Goal: Task Accomplishment & Management: Use online tool/utility

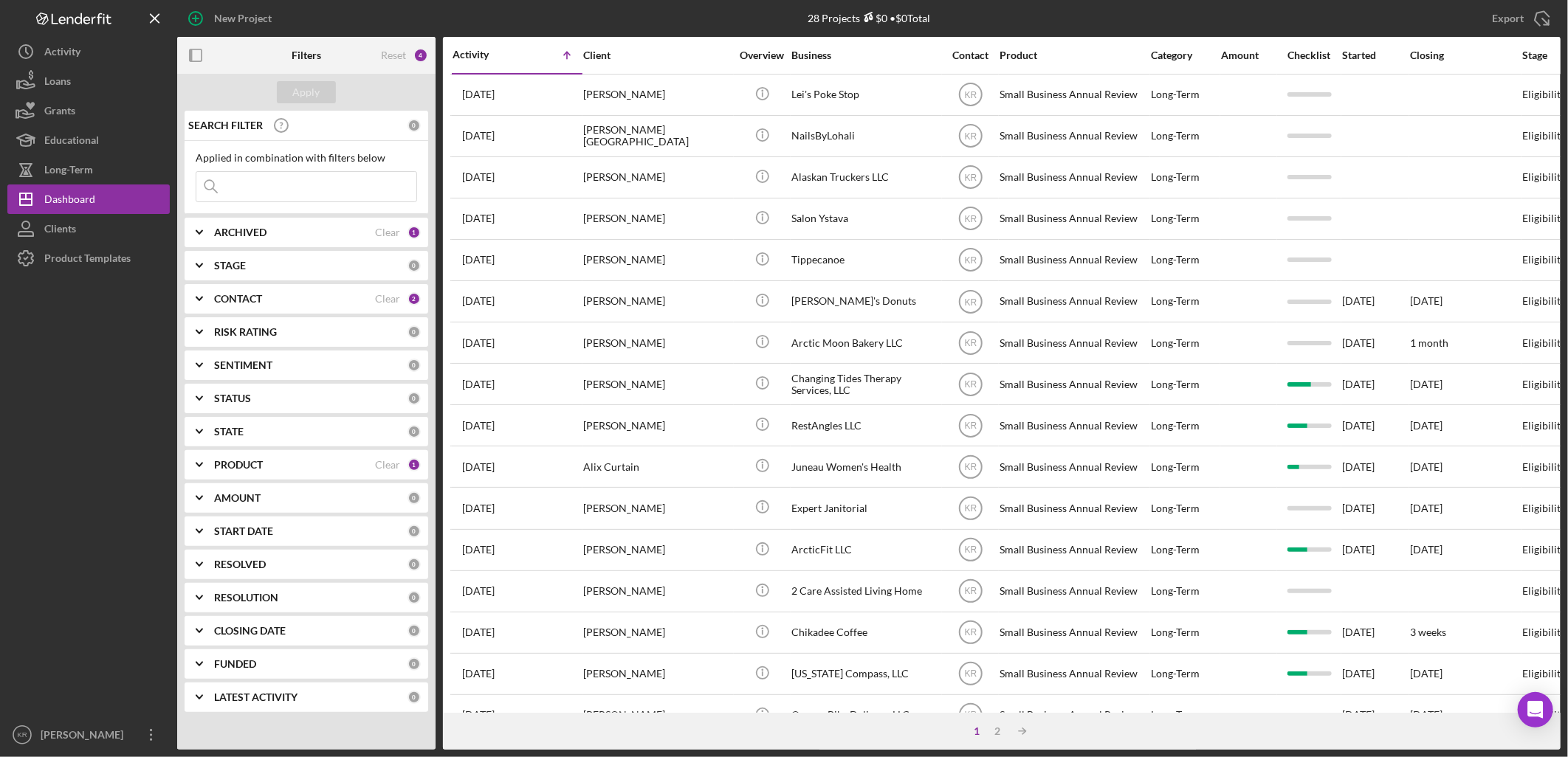
click at [268, 452] on div "PRODUCT Clear 1" at bounding box center [317, 464] width 207 height 29
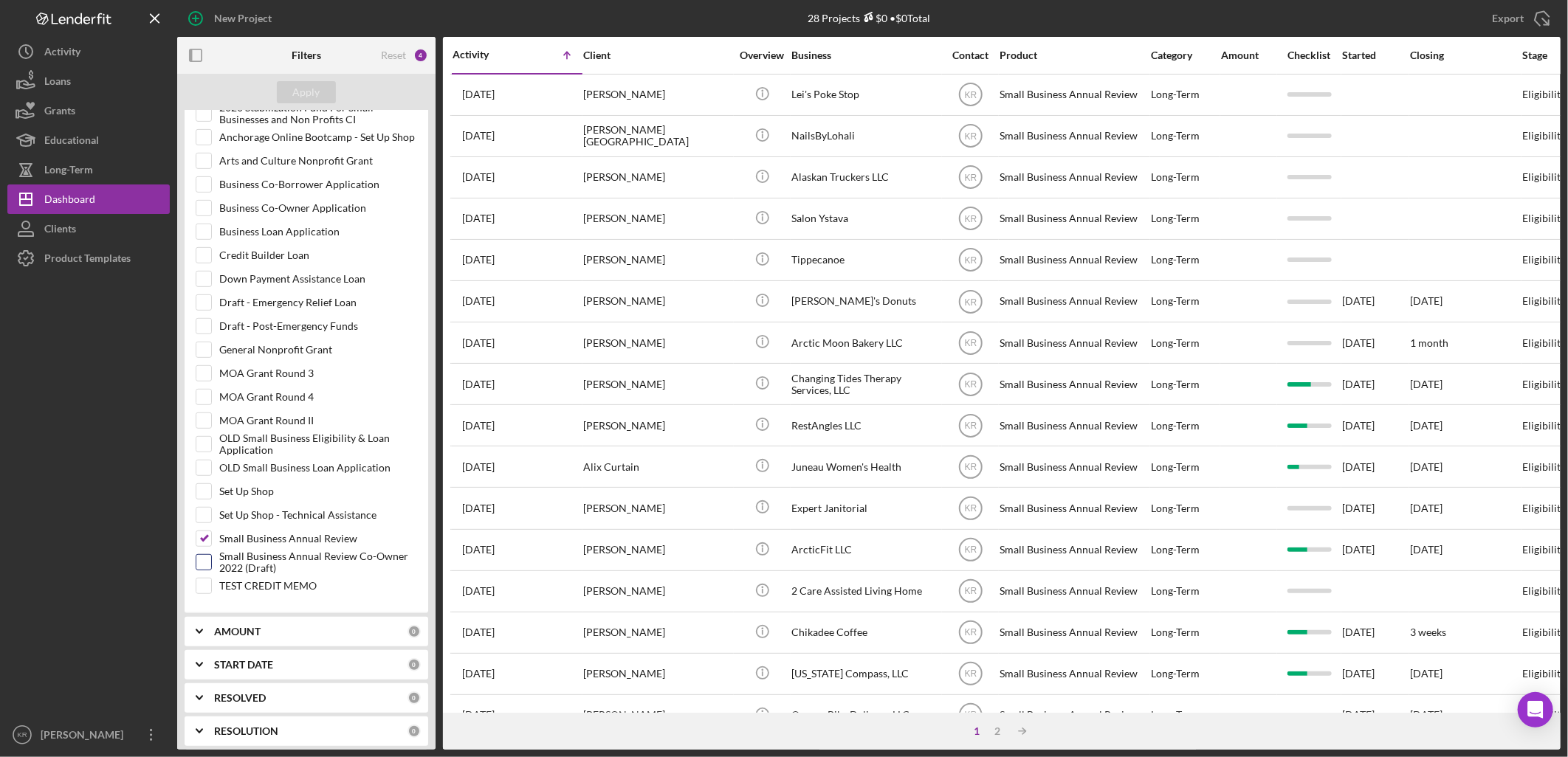
scroll to position [491, 0]
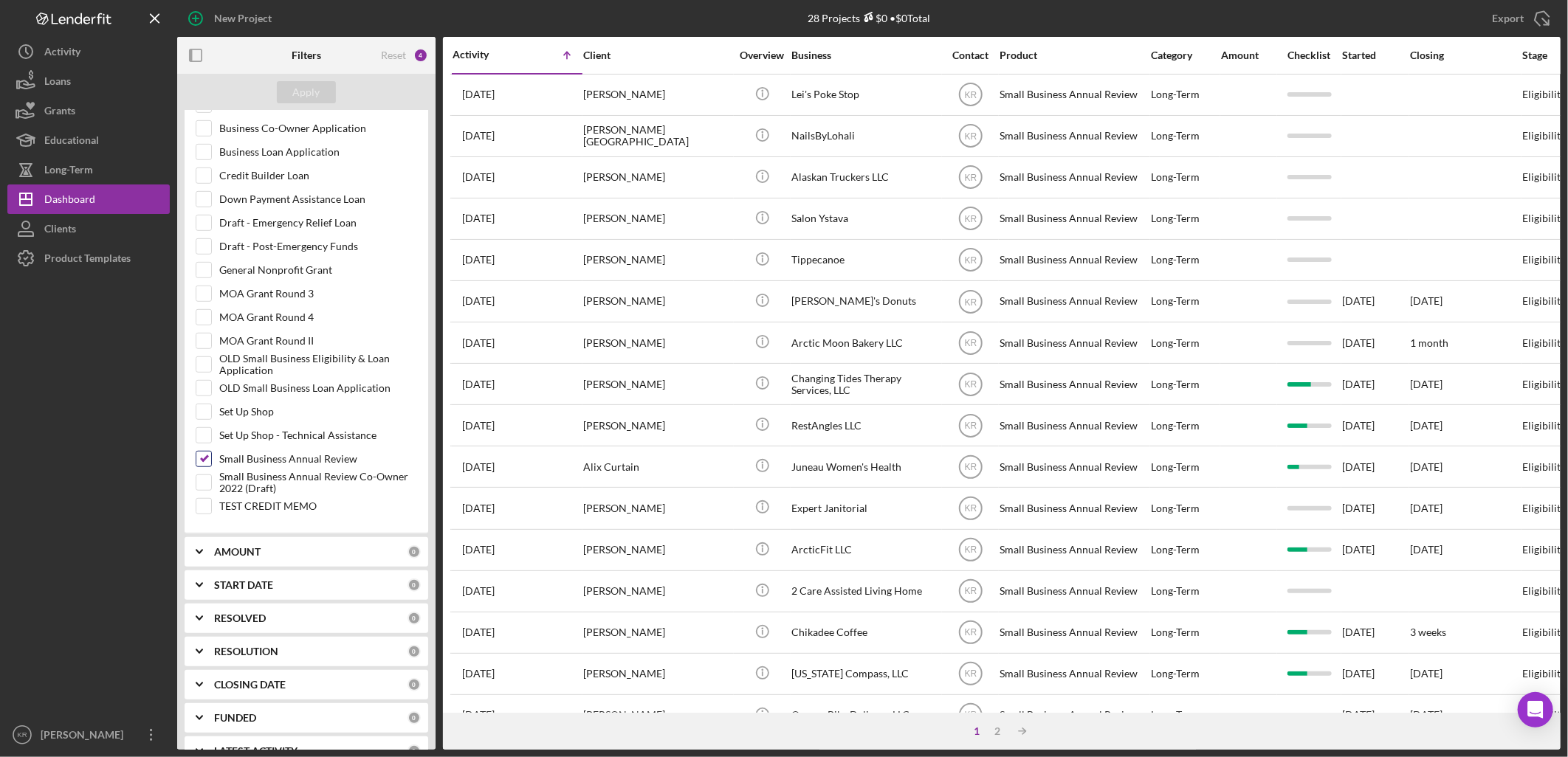
click at [208, 466] on input "Small Business Annual Review" at bounding box center [203, 459] width 15 height 15
checkbox input "false"
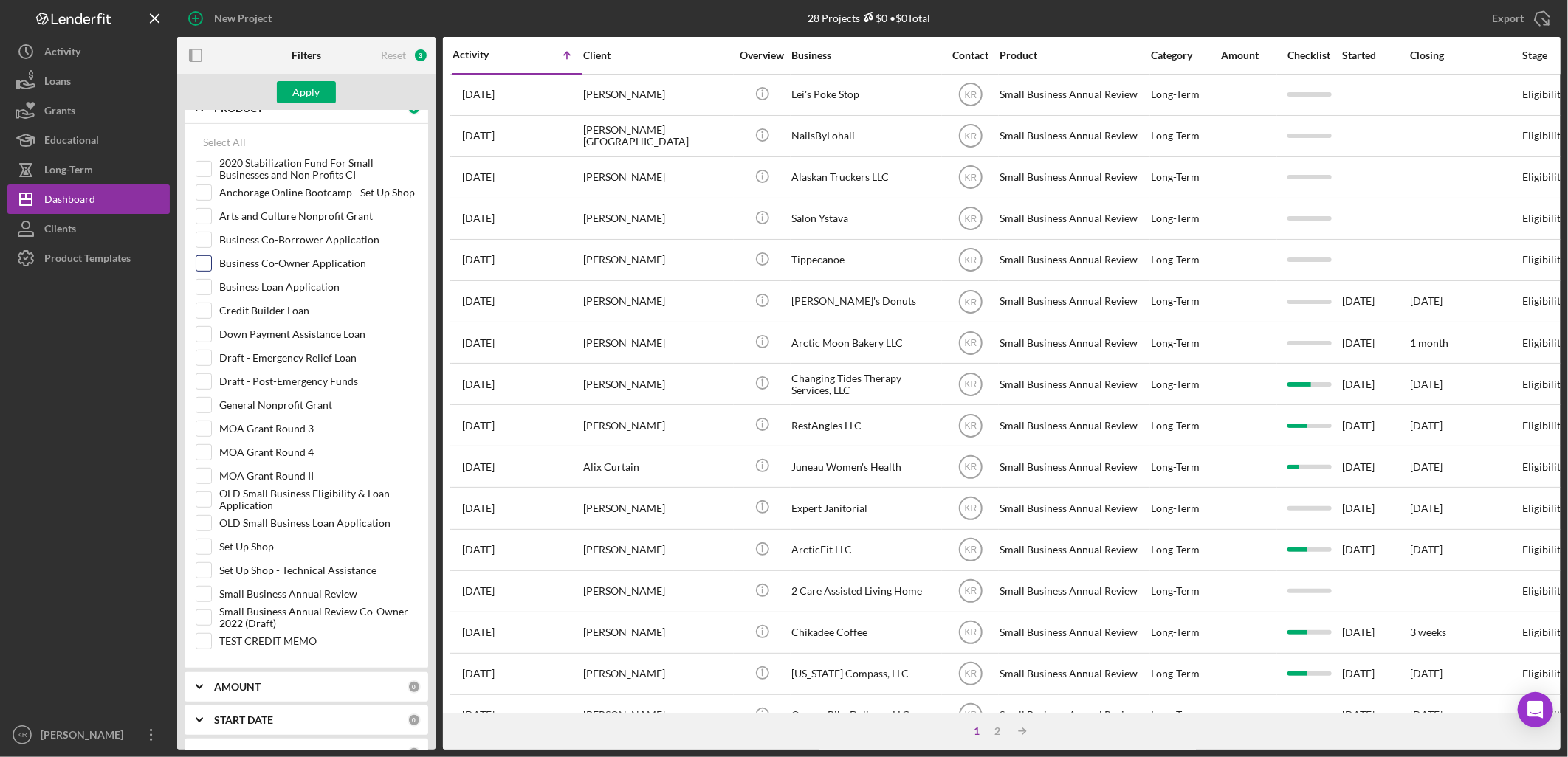
scroll to position [327, 0]
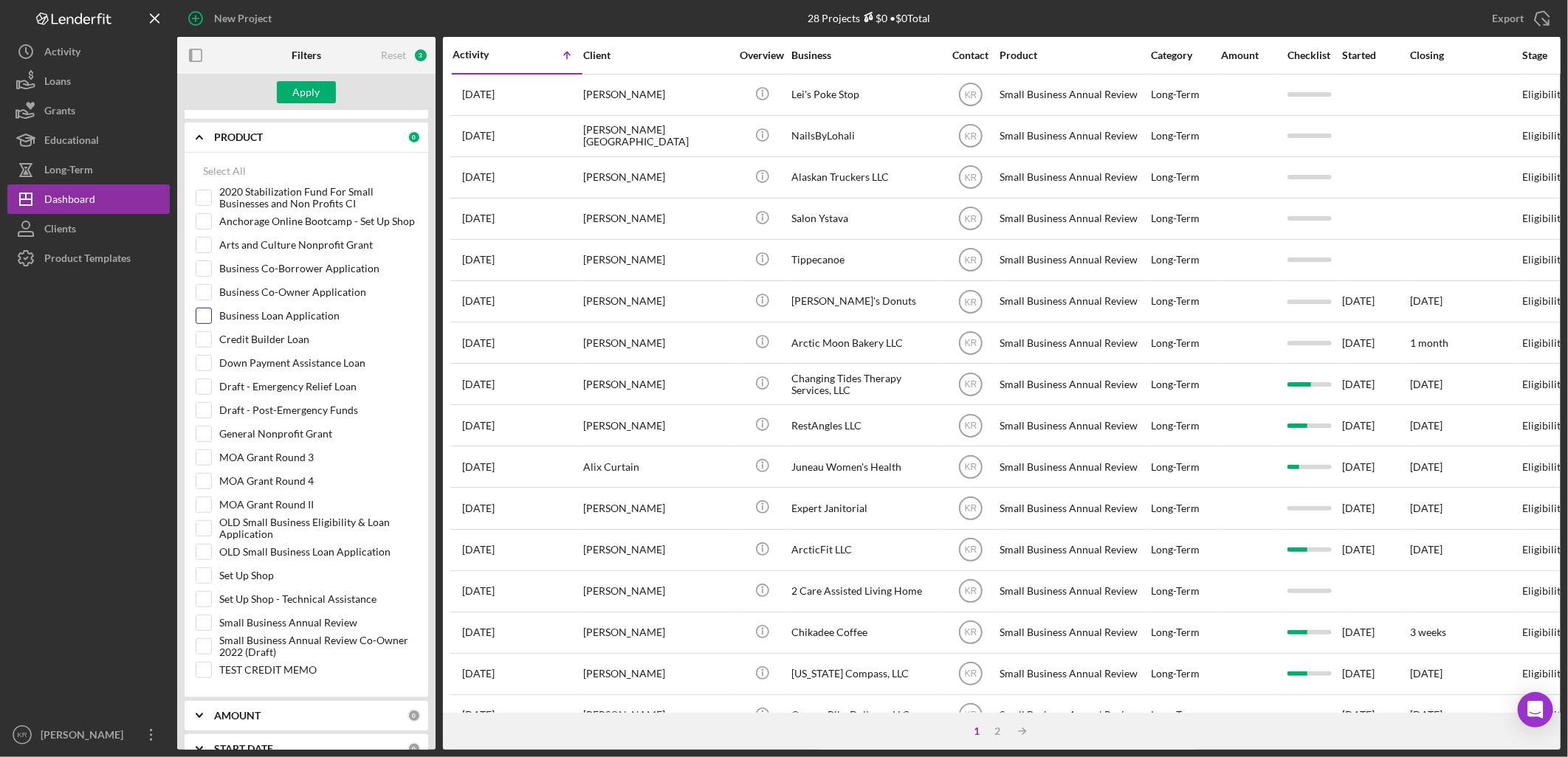
click at [202, 310] on input "Business Loan Application" at bounding box center [203, 316] width 15 height 15
checkbox input "true"
click at [298, 88] on div "Apply" at bounding box center [306, 92] width 28 height 22
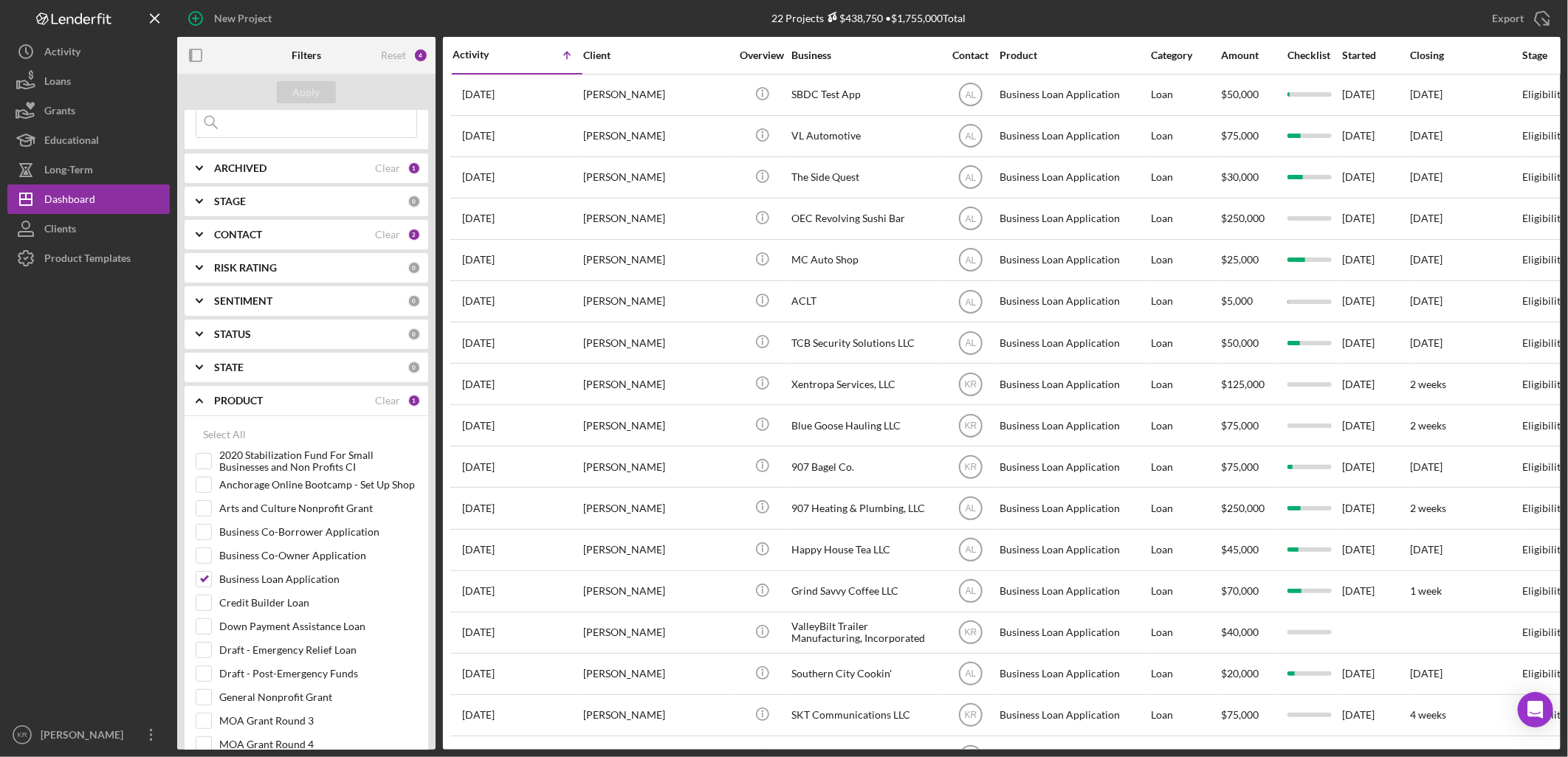
scroll to position [0, 0]
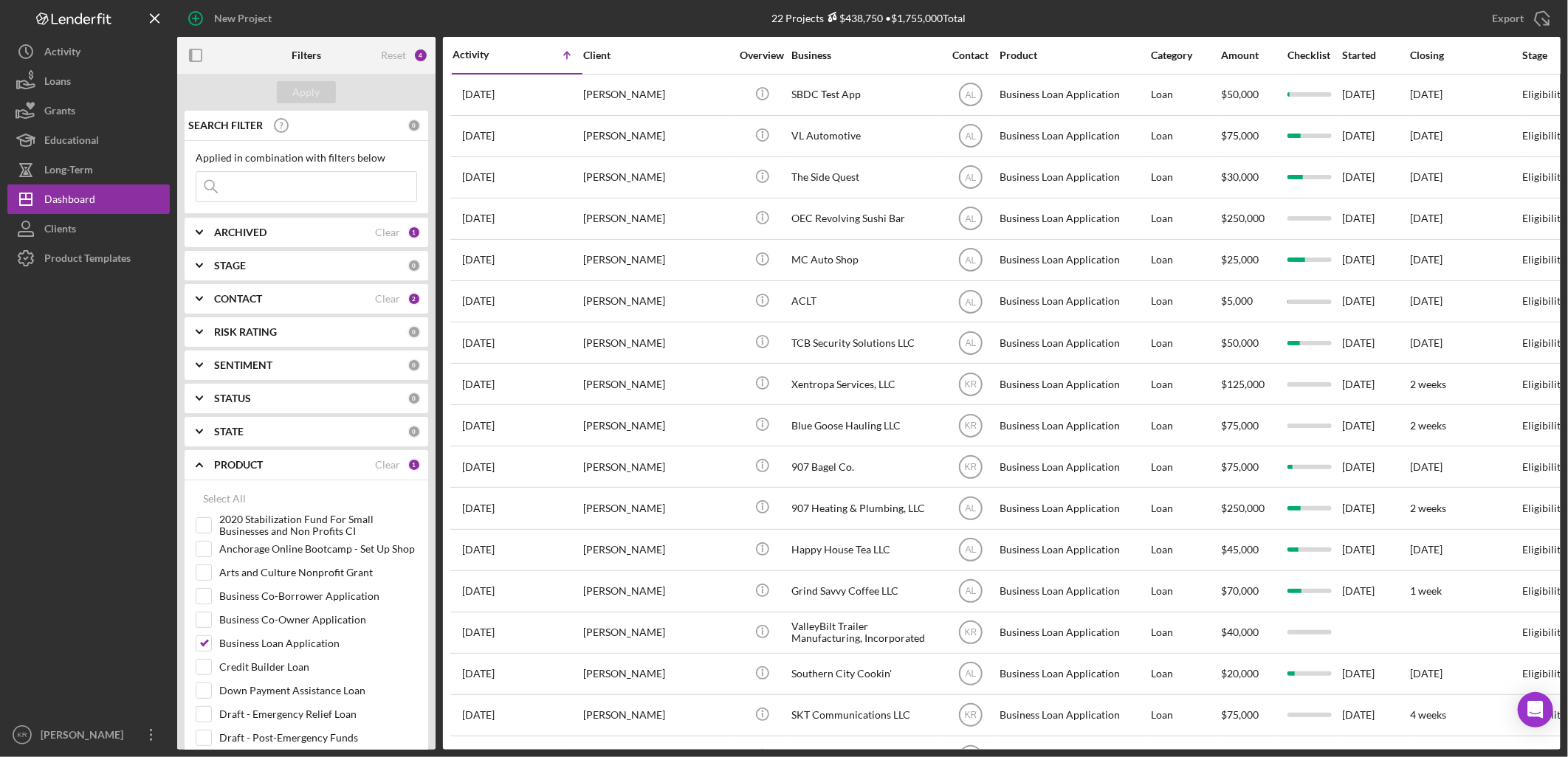
click at [251, 195] on input at bounding box center [306, 186] width 220 height 29
type input "F"
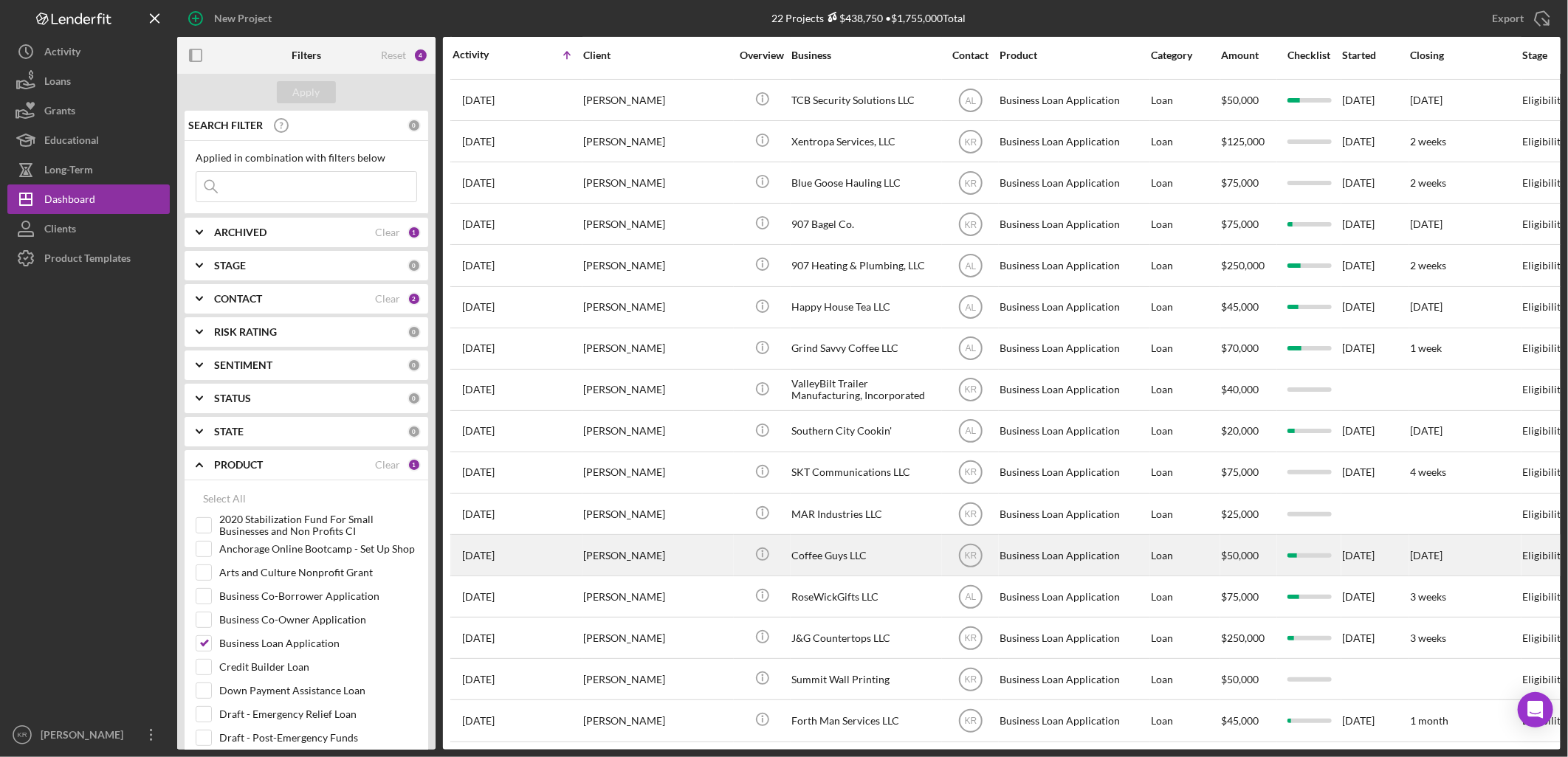
scroll to position [267, 0]
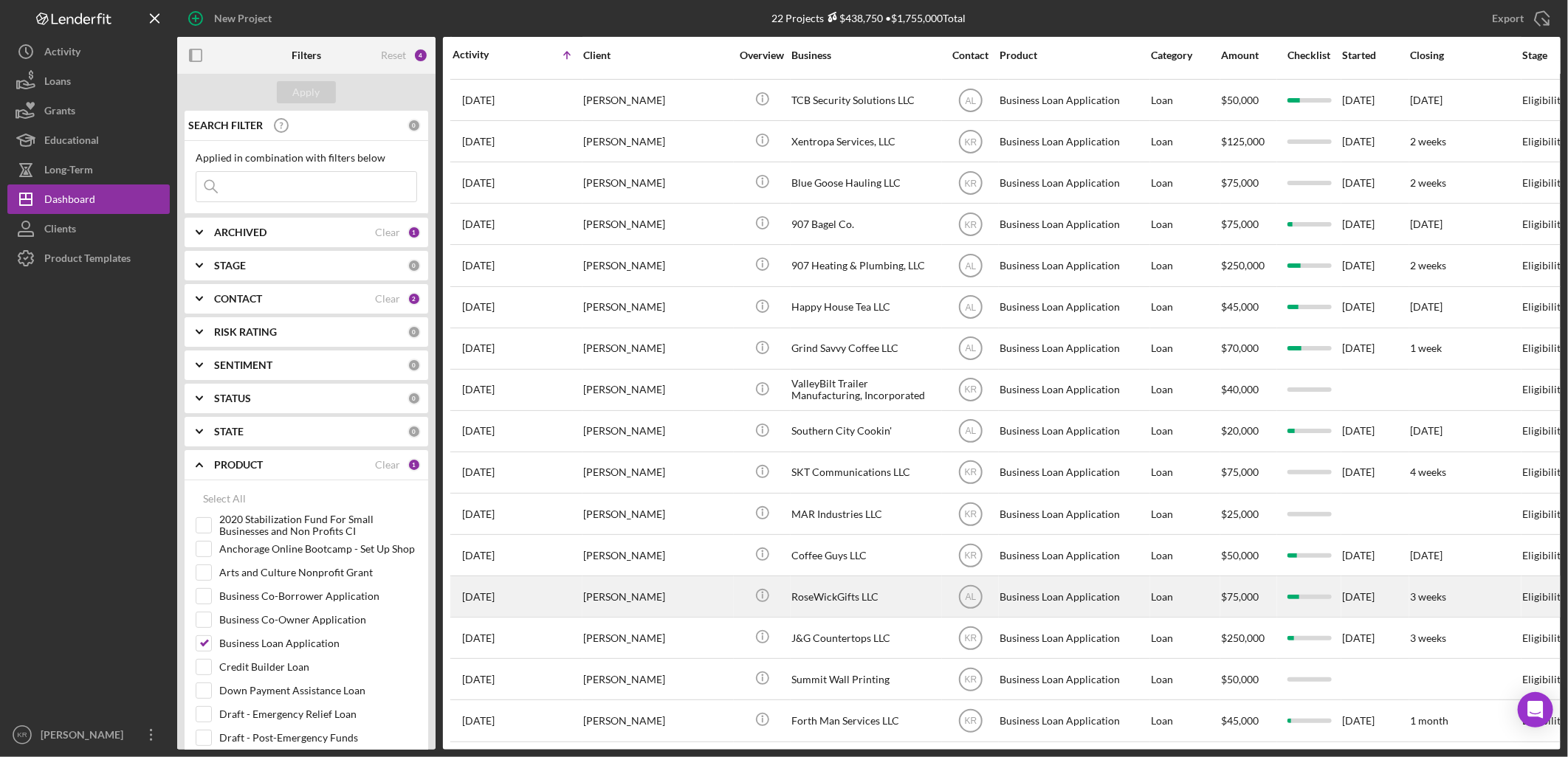
click at [645, 590] on div "[PERSON_NAME]" at bounding box center [657, 597] width 148 height 39
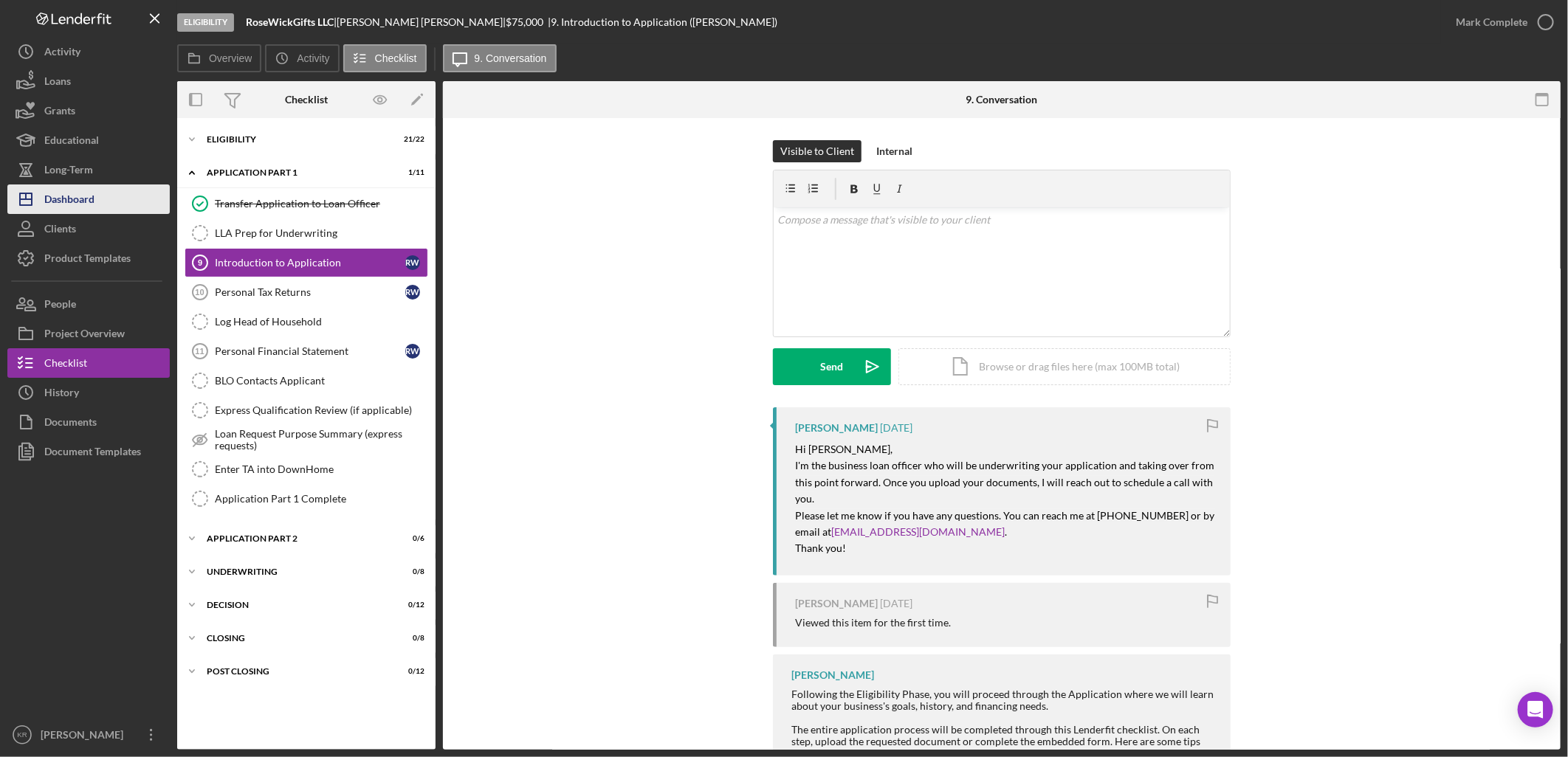
click at [135, 210] on button "Icon/Dashboard Dashboard" at bounding box center [88, 199] width 162 height 29
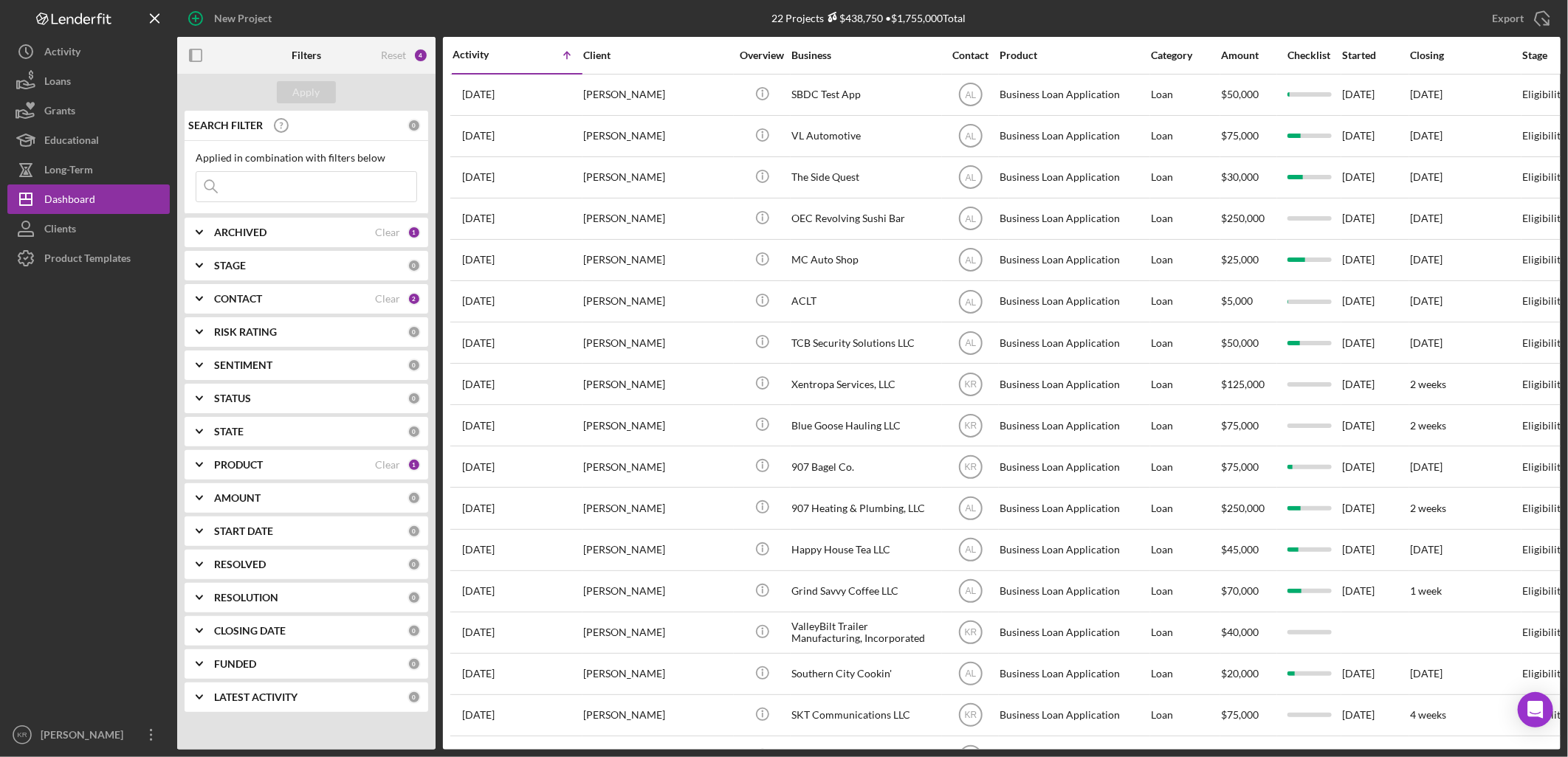
click at [300, 196] on input at bounding box center [306, 186] width 220 height 29
click at [204, 234] on icon "Icon/Expander" at bounding box center [199, 233] width 37 height 37
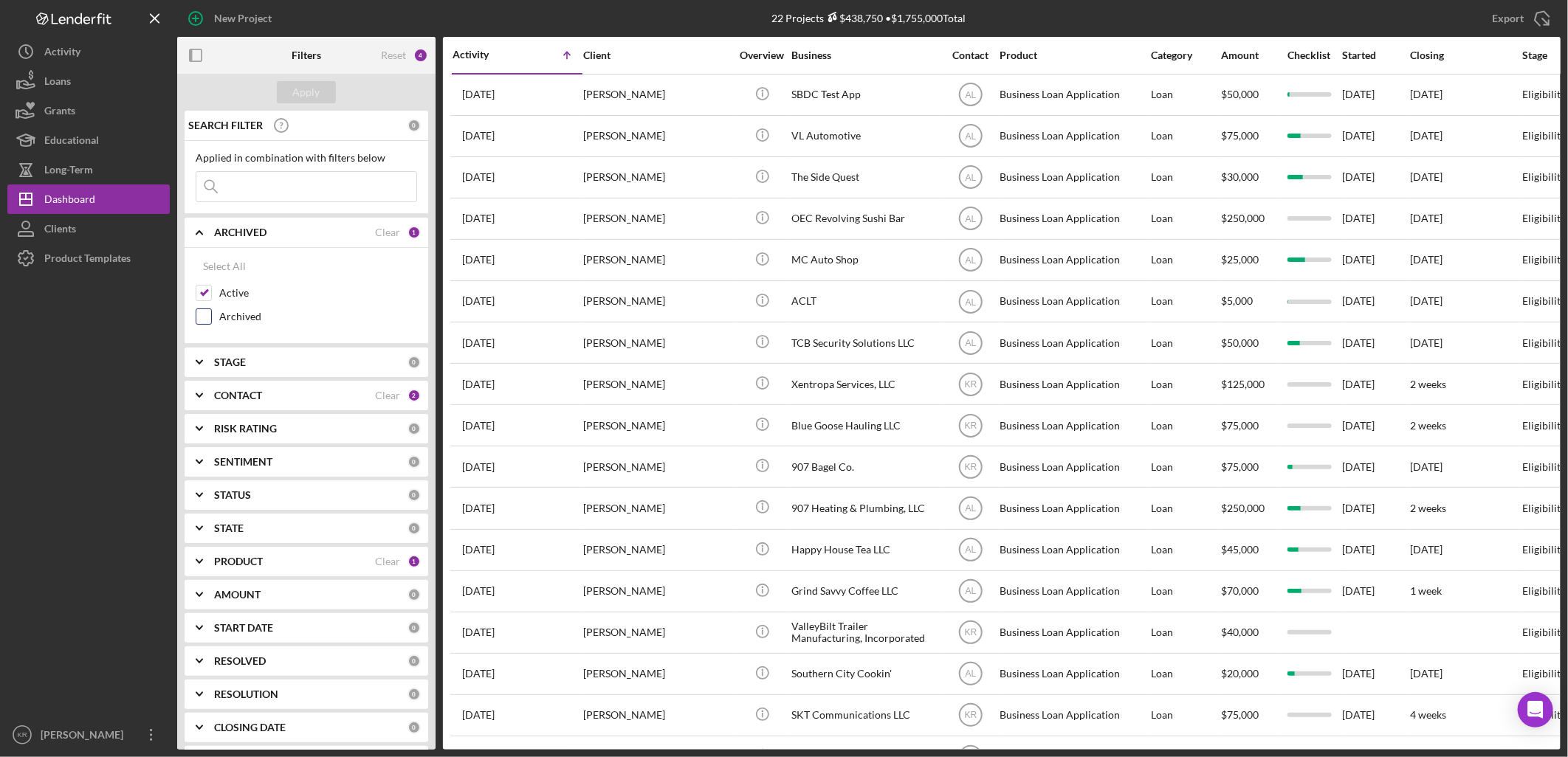
click at [220, 319] on label "Archived" at bounding box center [318, 316] width 198 height 15
click at [211, 319] on input "Archived" at bounding box center [203, 316] width 15 height 15
checkbox input "true"
click at [219, 293] on label "Active" at bounding box center [318, 293] width 198 height 15
click at [211, 293] on input "Active" at bounding box center [203, 293] width 15 height 15
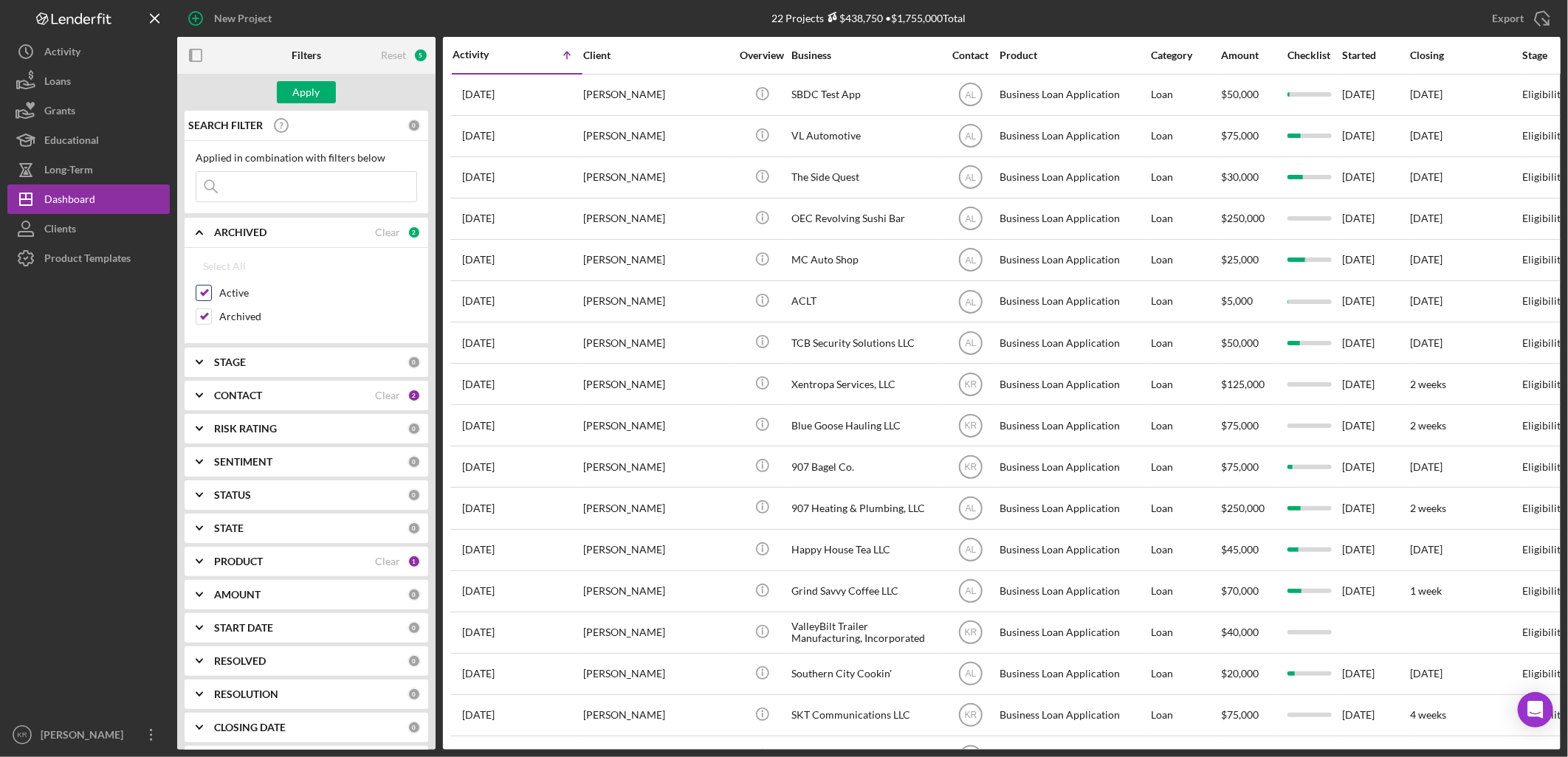
checkbox input "false"
click at [306, 94] on div "Apply" at bounding box center [306, 92] width 28 height 22
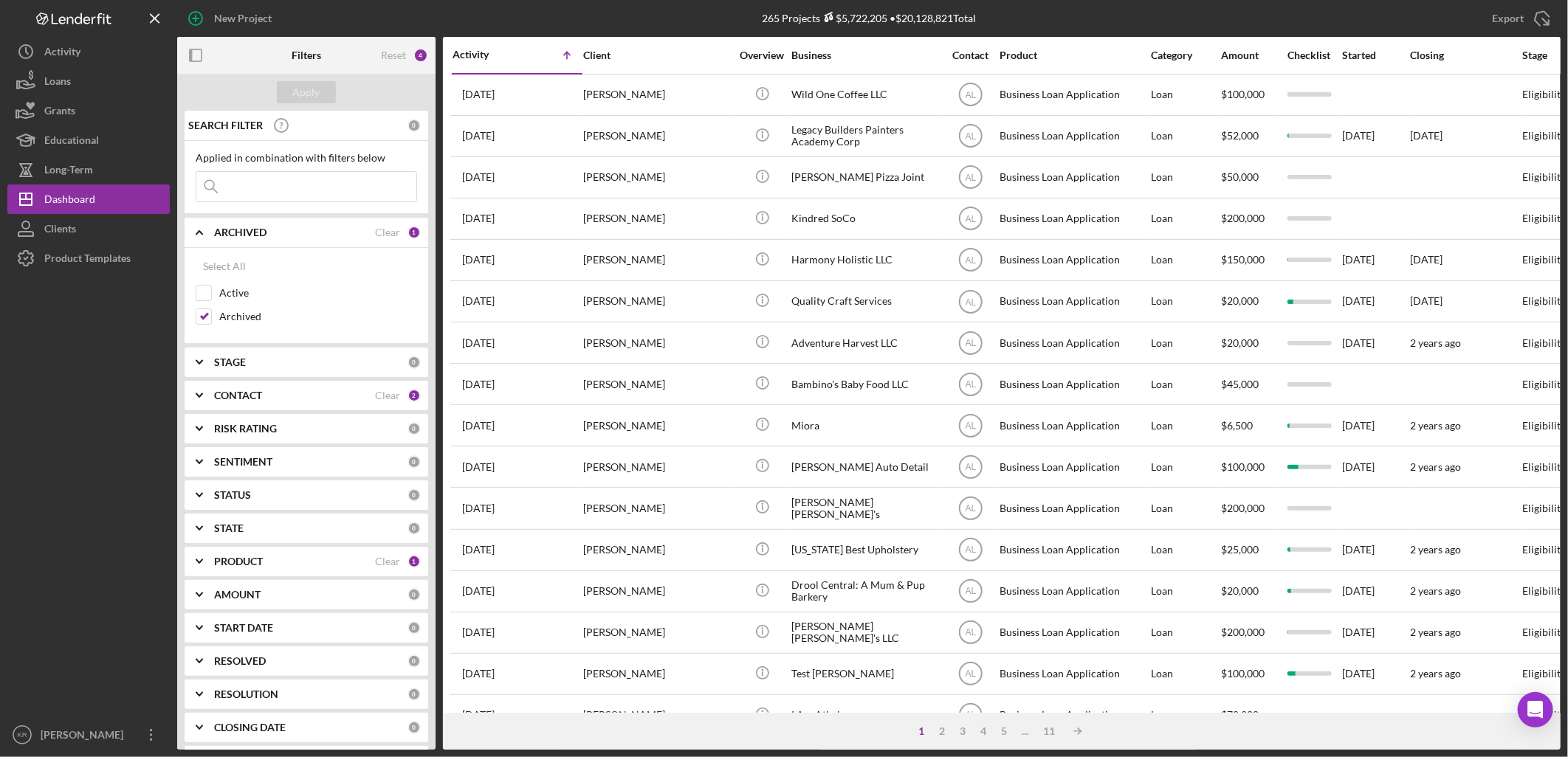
click at [289, 186] on input at bounding box center [306, 186] width 220 height 29
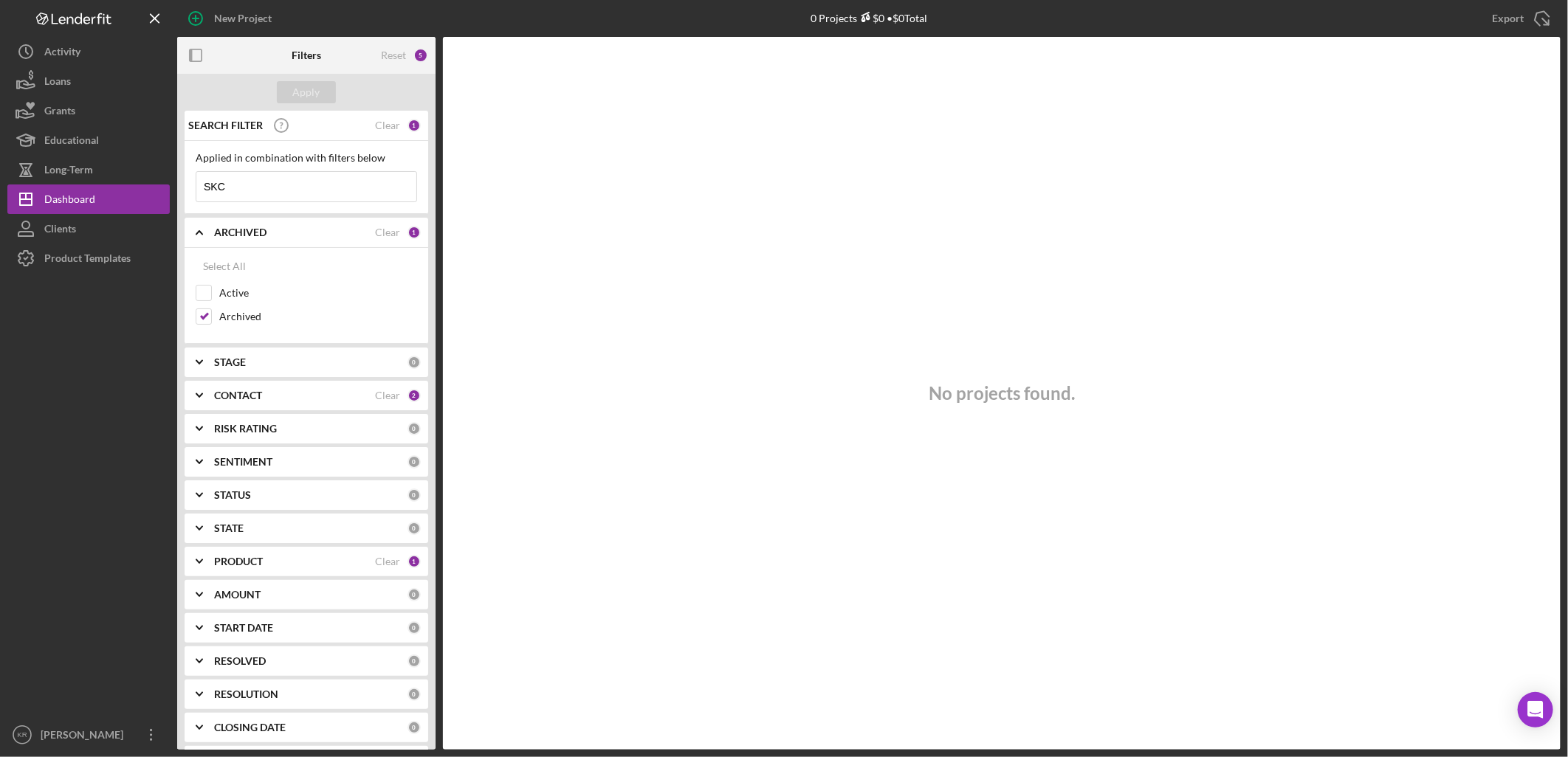
click at [288, 192] on input "SKC" at bounding box center [306, 186] width 220 height 29
type input "SKC"
click at [321, 201] on input "SKC" at bounding box center [306, 186] width 220 height 29
click at [388, 107] on div "Apply" at bounding box center [306, 92] width 259 height 37
click at [384, 122] on div "Clear" at bounding box center [388, 125] width 25 height 12
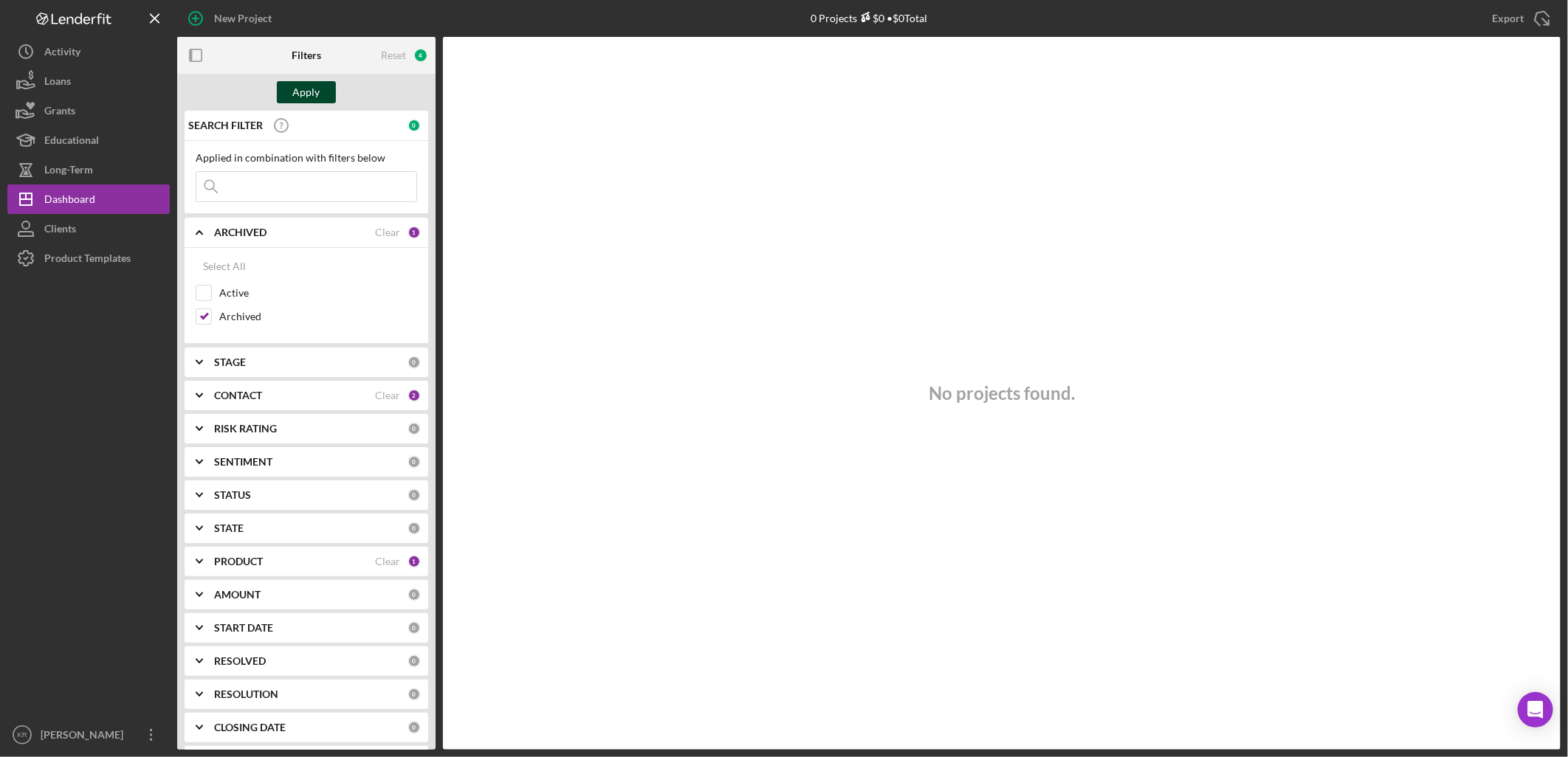
click at [298, 87] on div "Apply" at bounding box center [306, 92] width 28 height 22
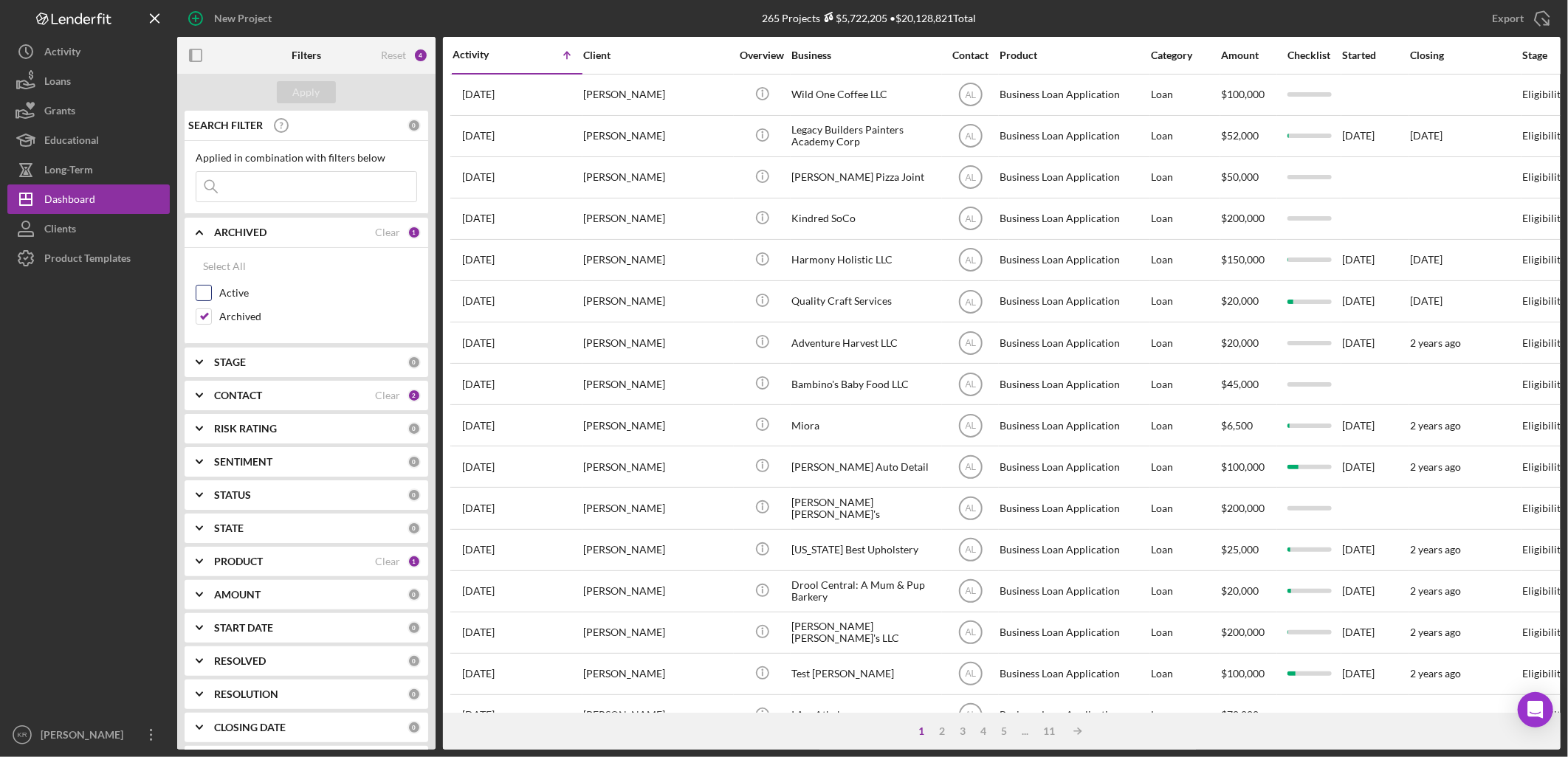
click at [256, 299] on label "Active" at bounding box center [318, 293] width 198 height 15
click at [211, 299] on input "Active" at bounding box center [203, 293] width 15 height 15
checkbox input "true"
click at [295, 88] on div "Apply" at bounding box center [306, 92] width 28 height 22
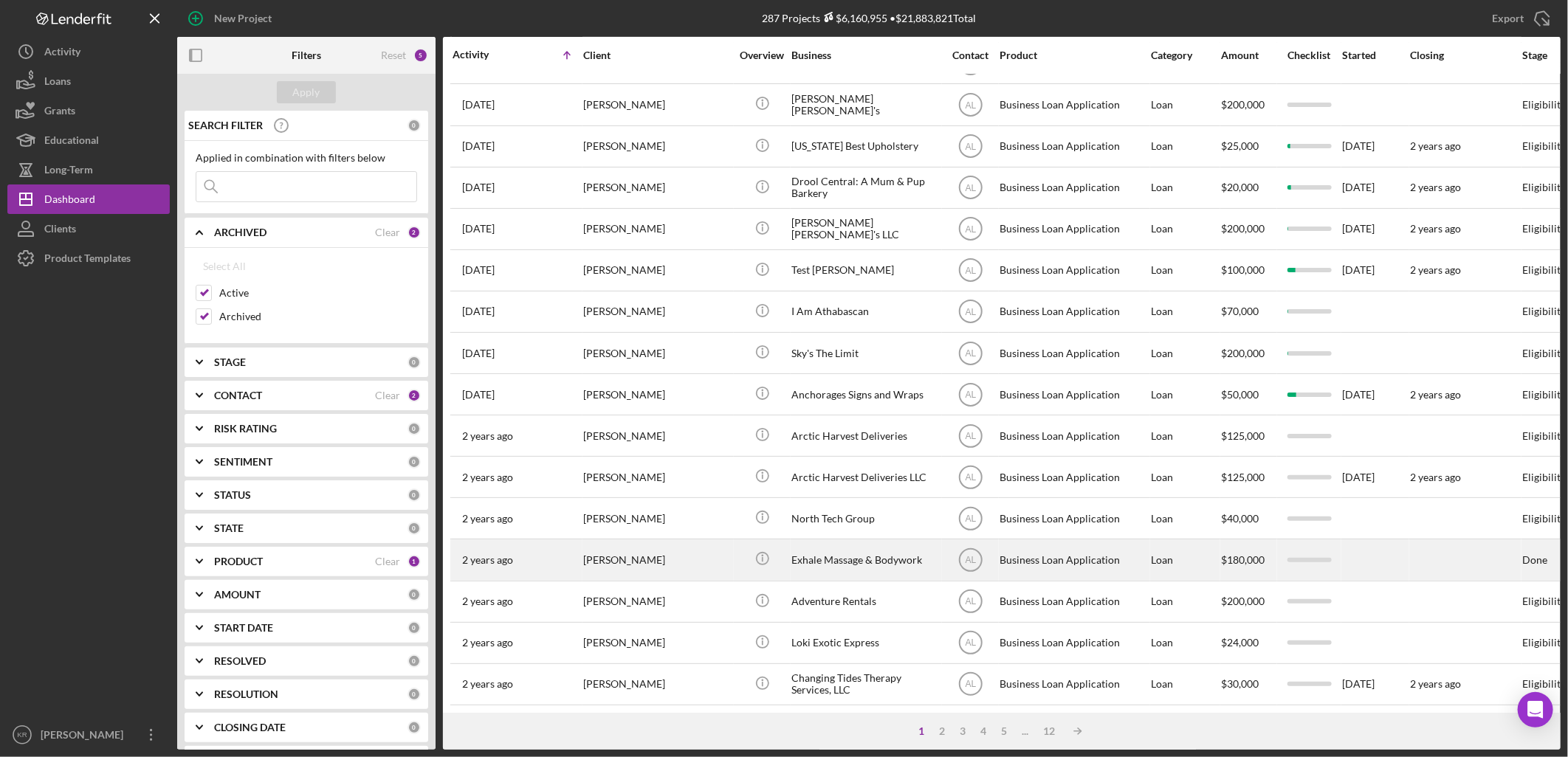
scroll to position [431, 0]
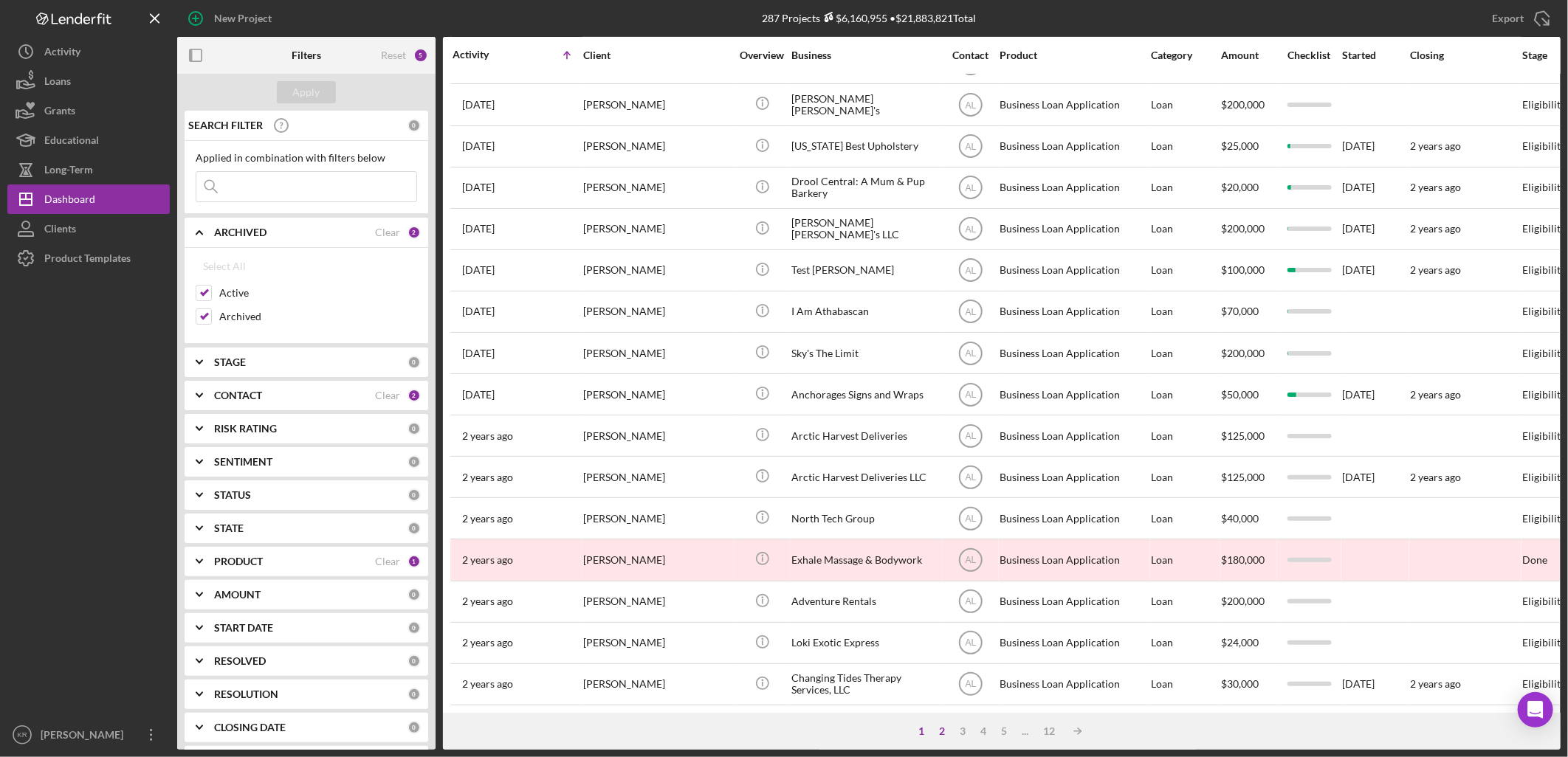
click at [939, 734] on div "2" at bounding box center [942, 731] width 20 height 12
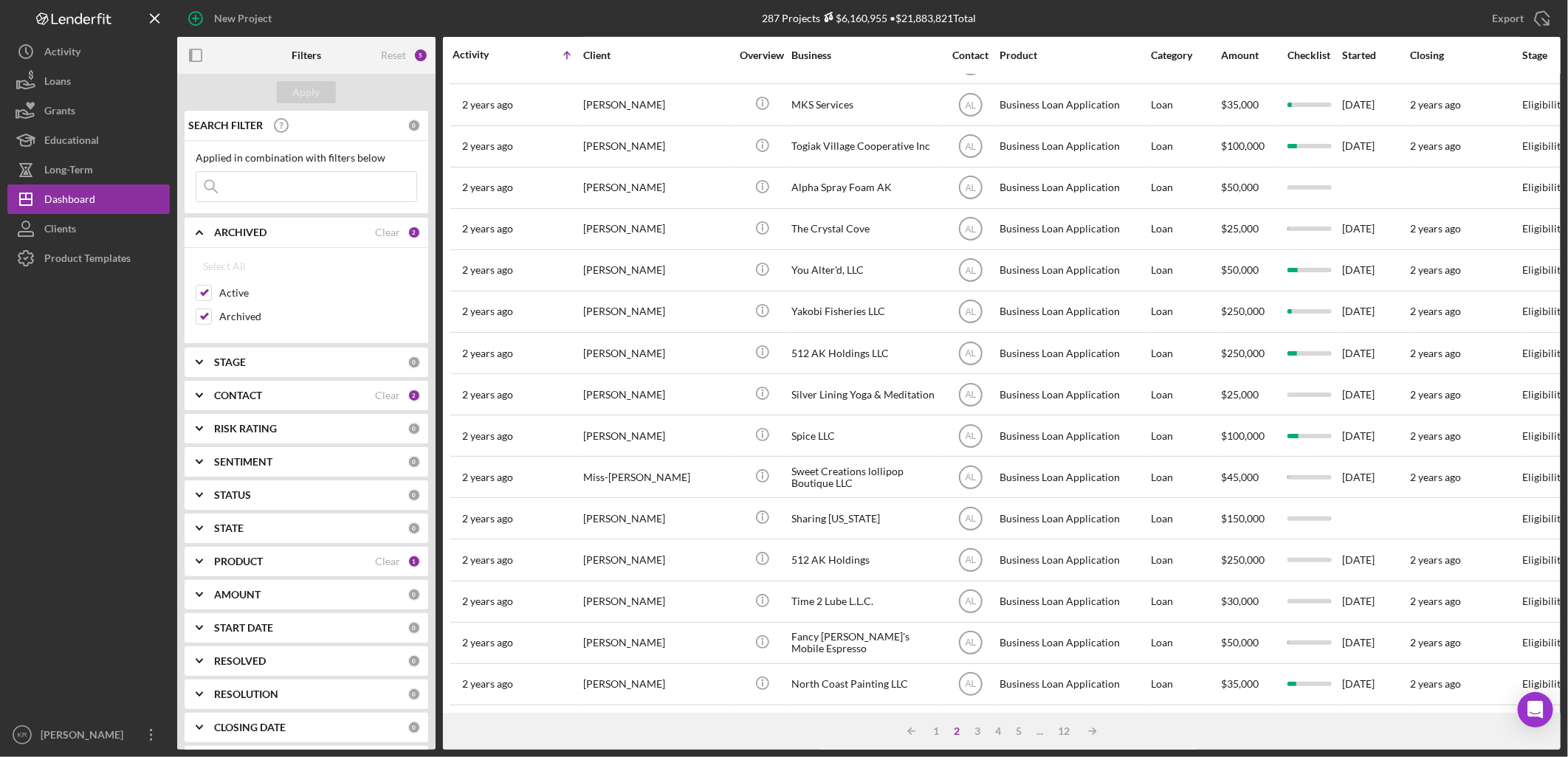
click at [255, 186] on input at bounding box center [306, 186] width 220 height 29
type input "[PERSON_NAME]"
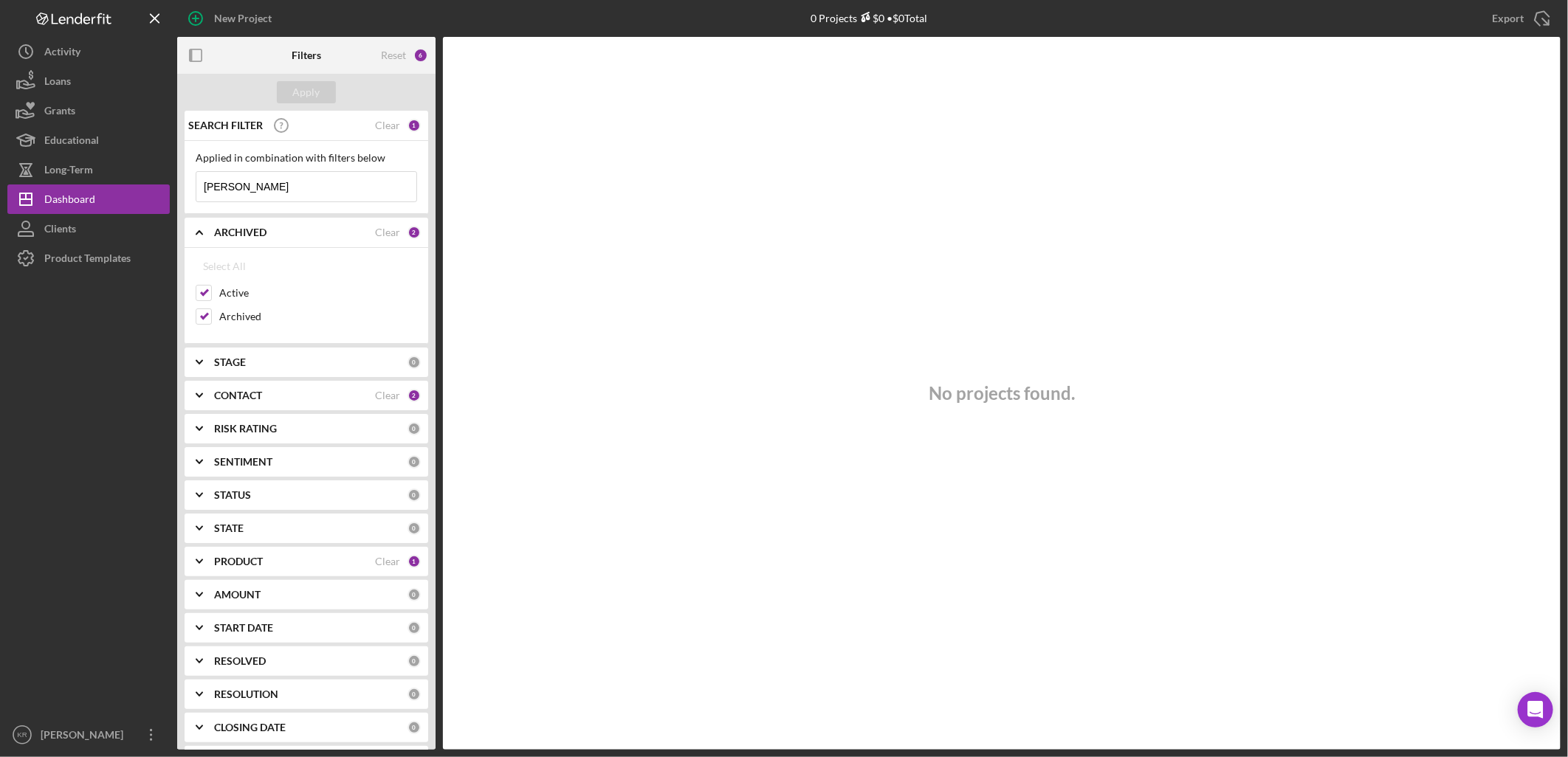
click at [293, 187] on input "[PERSON_NAME]" at bounding box center [306, 186] width 220 height 29
type input "skc"
